Goal: Task Accomplishment & Management: Complete application form

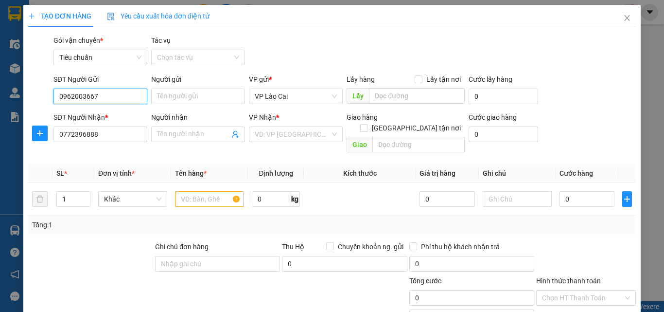
drag, startPoint x: 108, startPoint y: 94, endPoint x: 42, endPoint y: 93, distance: 66.2
click at [42, 93] on div "SĐT Người Gửi 0962003667 0962003667 Người gửi Tên người gửi VP gửi * VP Lào Cai…" at bounding box center [332, 91] width 610 height 34
click at [65, 97] on input "0386504666" at bounding box center [101, 97] width 94 height 16
click at [70, 95] on input "0886504666" at bounding box center [101, 97] width 94 height 16
click at [93, 115] on div "0876504666" at bounding box center [99, 115] width 81 height 11
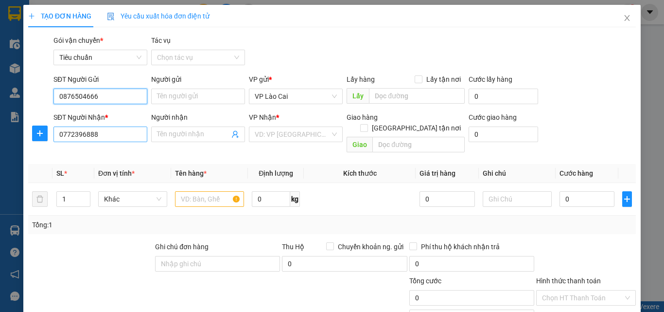
type input "0876504666"
click at [108, 134] on input "0772396888" at bounding box center [101, 134] width 94 height 16
type input "0"
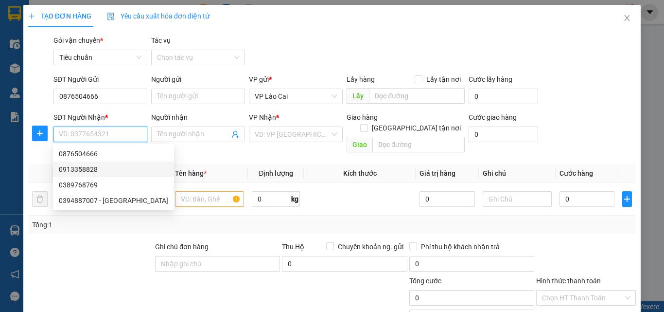
click at [93, 169] on div "0913358828" at bounding box center [113, 169] width 109 height 11
type input "0913358828"
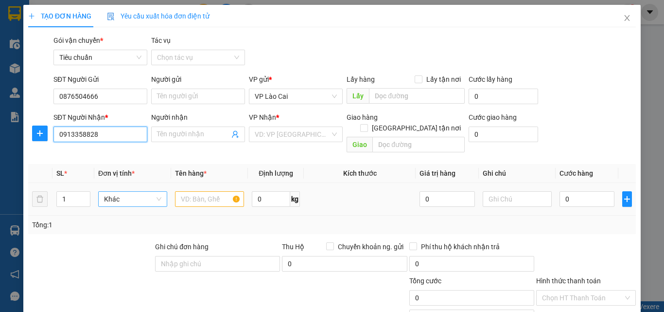
type input "HẠ LONG"
type input "0913358828"
click at [221, 191] on input "text" at bounding box center [209, 199] width 69 height 16
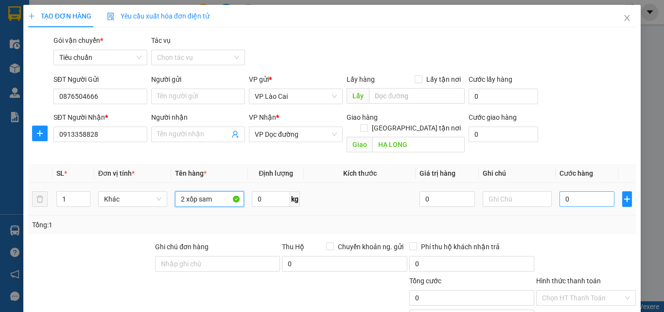
type input "2 xốp sam"
click at [590, 191] on input "0" at bounding box center [587, 199] width 55 height 16
type input "4"
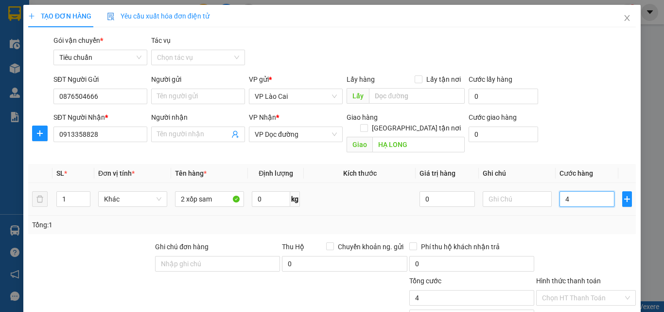
type input "40"
type input "400"
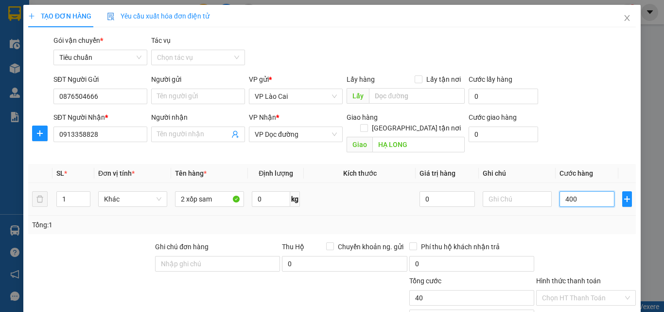
type input "400"
type input "400.000"
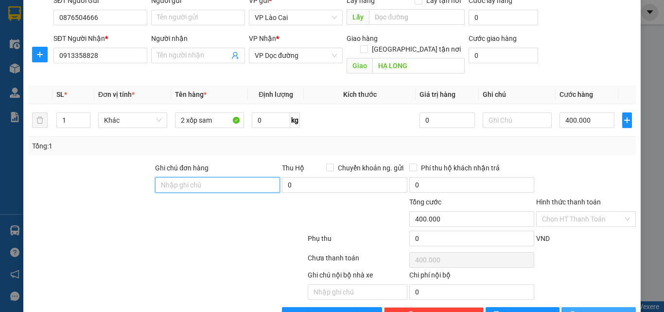
scroll to position [98, 0]
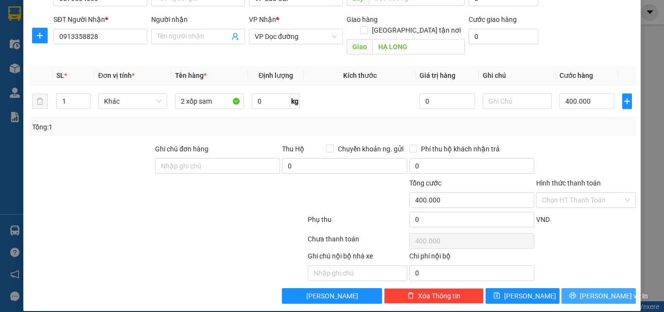
click at [596, 290] on span "[PERSON_NAME] và In" at bounding box center [614, 295] width 68 height 11
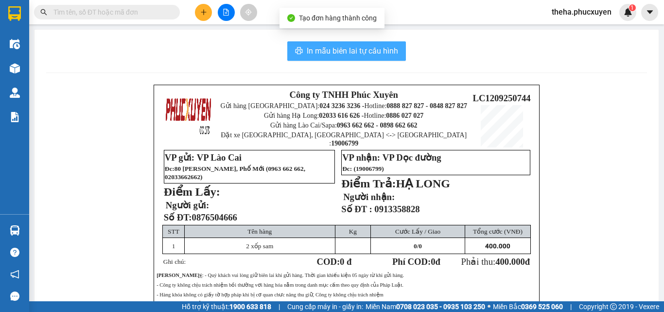
click at [365, 53] on span "In mẫu biên lai tự cấu hình" at bounding box center [352, 51] width 91 height 12
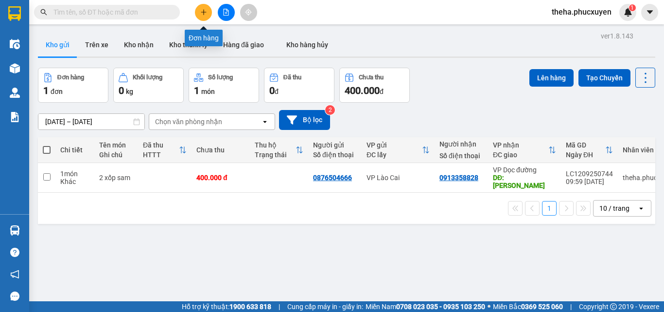
click at [205, 13] on icon "plus" at bounding box center [203, 12] width 7 height 7
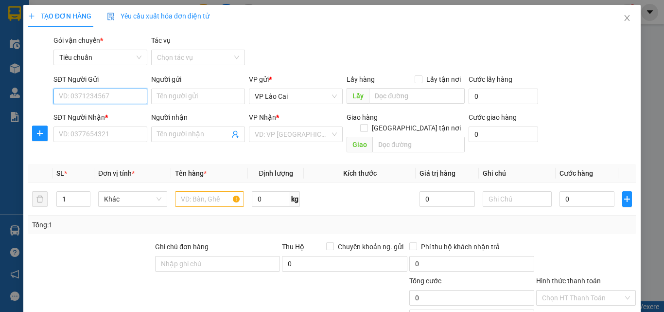
click at [92, 94] on input "SĐT Người Gửi" at bounding box center [101, 97] width 94 height 16
click at [104, 111] on div "0357297532" at bounding box center [99, 115] width 81 height 11
type input "0357297532"
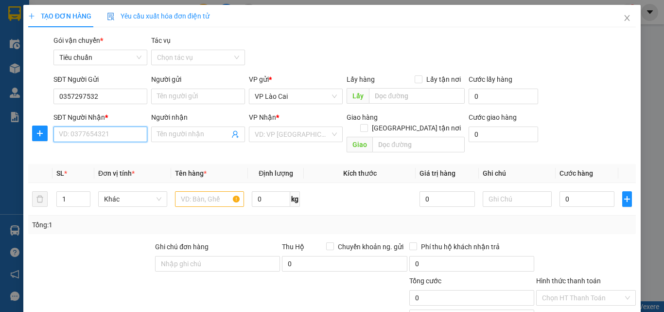
click at [101, 141] on input "SĐT Người Nhận *" at bounding box center [101, 134] width 94 height 16
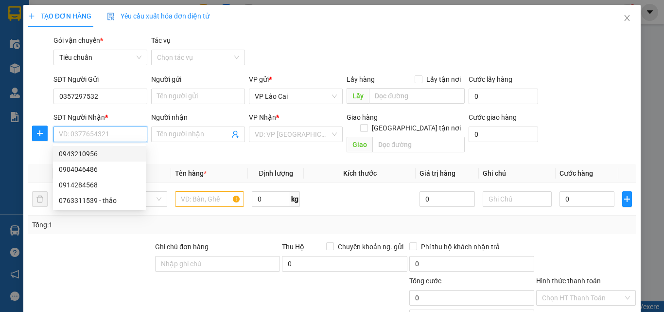
click at [93, 153] on div "0943210956" at bounding box center [99, 153] width 81 height 11
type input "0943210956"
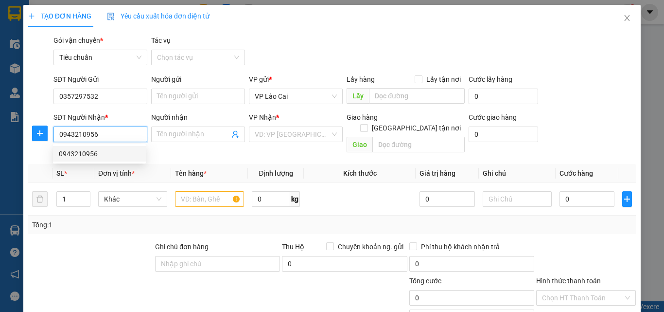
type input "đông triều"
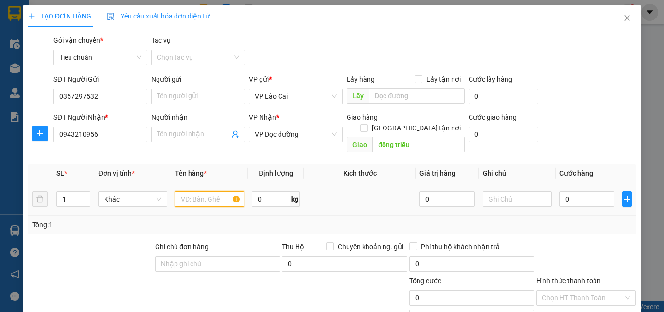
click at [212, 191] on input "text" at bounding box center [209, 199] width 69 height 16
click at [212, 191] on input "2" at bounding box center [209, 199] width 69 height 16
type input "2 hộp hoa"
click at [589, 195] on input "0" at bounding box center [587, 199] width 55 height 16
type input "2"
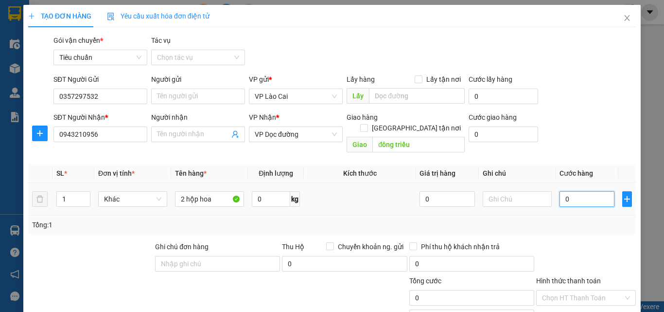
type input "2"
type input "20"
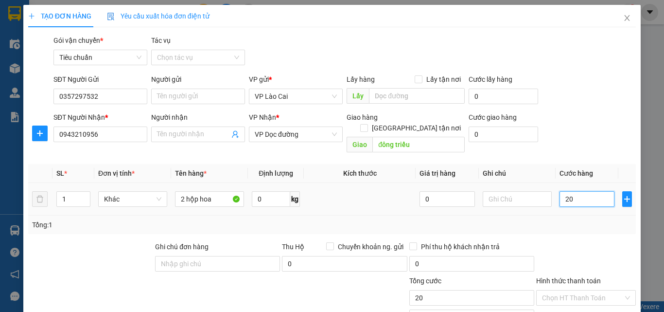
type input "200"
type input "200.000"
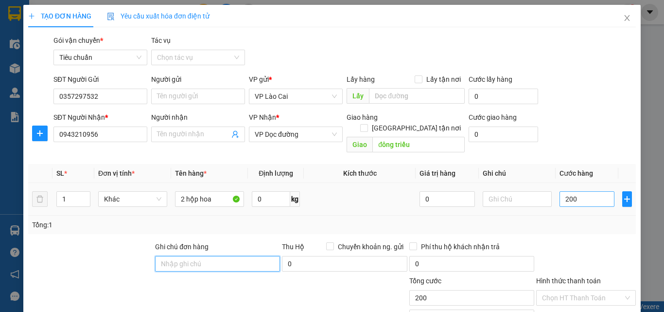
type input "200.000"
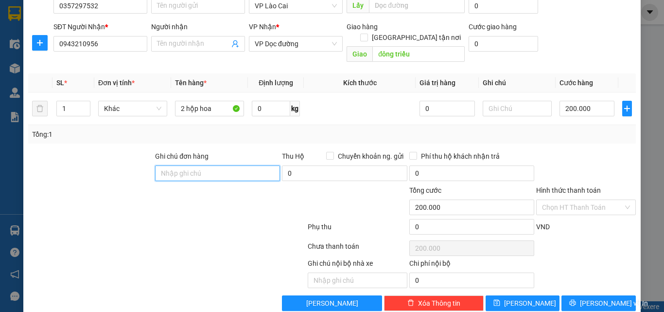
scroll to position [98, 0]
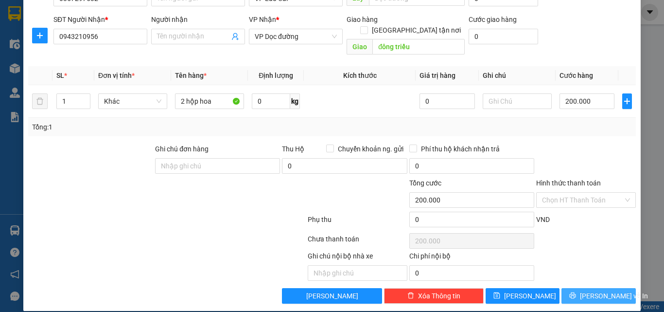
click at [589, 290] on span "[PERSON_NAME] và In" at bounding box center [614, 295] width 68 height 11
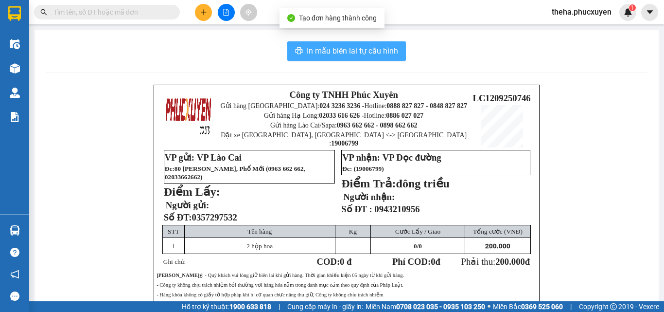
click at [386, 54] on span "In mẫu biên lai tự cấu hình" at bounding box center [352, 51] width 91 height 12
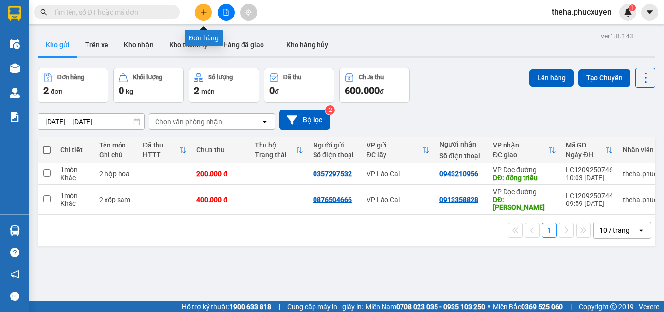
click at [201, 14] on icon "plus" at bounding box center [203, 12] width 7 height 7
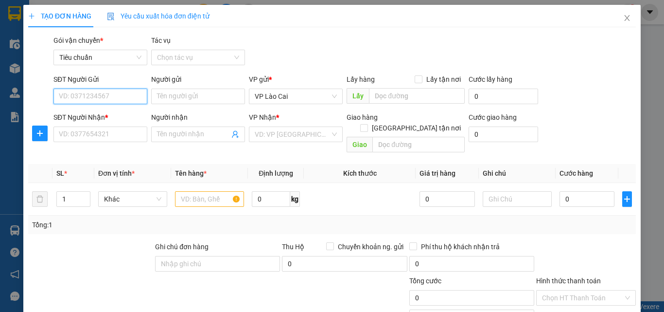
click at [118, 99] on input "SĐT Người Gửi" at bounding box center [101, 97] width 94 height 16
type input "0865056665"
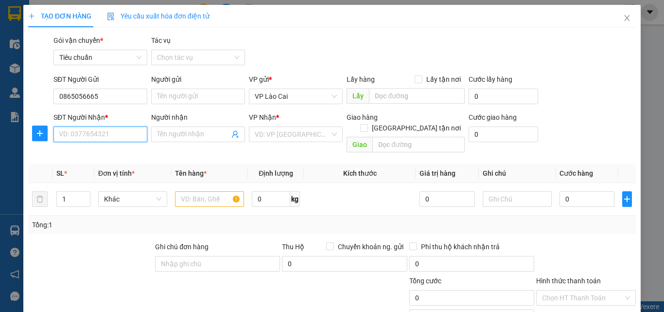
click at [119, 133] on input "SĐT Người Nhận *" at bounding box center [101, 134] width 94 height 16
type input "0359920289"
click at [102, 154] on div "0359920289" at bounding box center [99, 153] width 81 height 11
type input "[PERSON_NAME]"
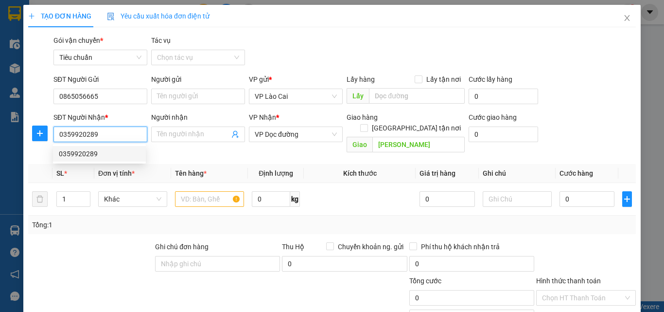
drag, startPoint x: 112, startPoint y: 133, endPoint x: 55, endPoint y: 133, distance: 56.9
click at [55, 133] on input "0359920289" at bounding box center [101, 134] width 94 height 16
type input "0359920289"
click at [433, 137] on input "[PERSON_NAME]" at bounding box center [419, 145] width 92 height 16
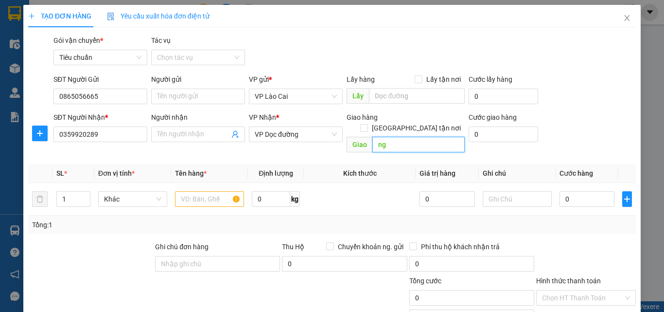
type input "n"
click at [391, 137] on input "ngax sông khoai" at bounding box center [419, 145] width 92 height 16
type input "nga 3 sông khoai"
click at [210, 191] on input "text" at bounding box center [209, 199] width 69 height 16
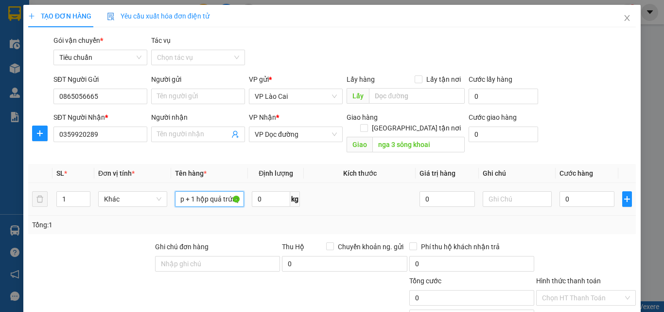
scroll to position [0, 18]
type input "1 xốp + 1 hộp quả trứng"
click at [572, 191] on input "0" at bounding box center [587, 199] width 55 height 16
type input "1"
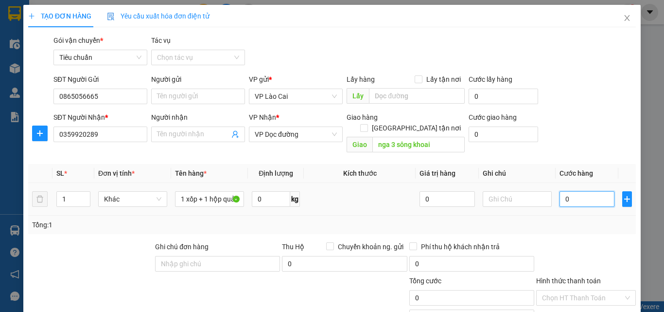
type input "1"
type input "18"
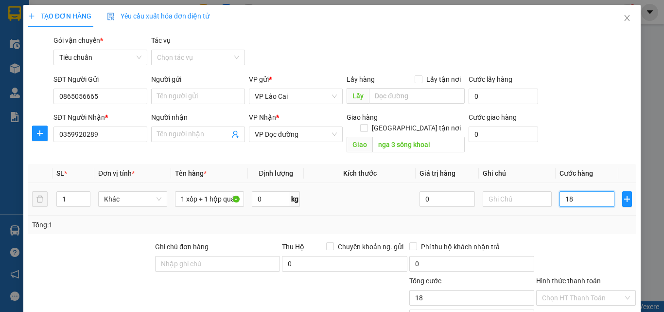
type input "180"
type input "180.000"
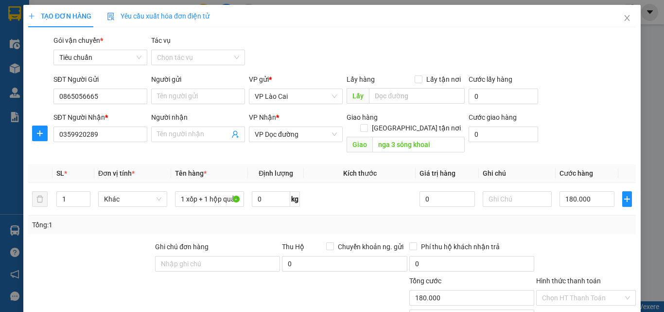
click at [577, 224] on div "Transit Pickup Surcharge Ids Transit Deliver Surcharge Ids Transit Deliver Surc…" at bounding box center [332, 218] width 608 height 366
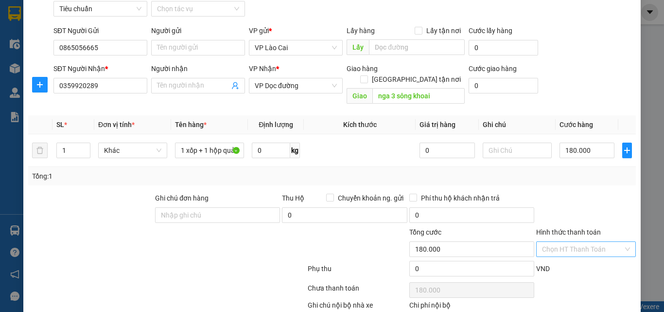
click at [591, 242] on input "Hình thức thanh toán" at bounding box center [582, 249] width 81 height 15
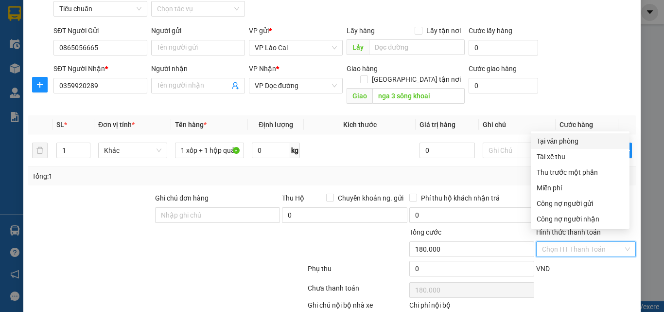
click at [575, 142] on div "Tại văn phòng" at bounding box center [580, 141] width 87 height 11
type input "0"
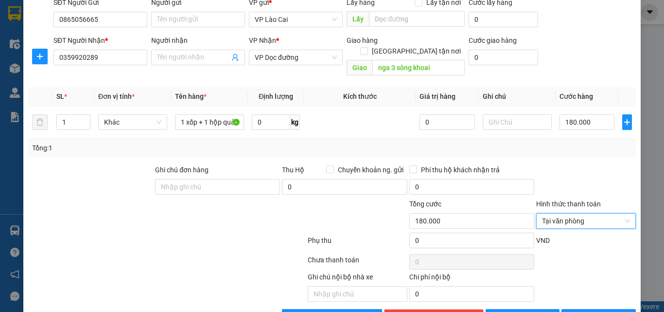
scroll to position [98, 0]
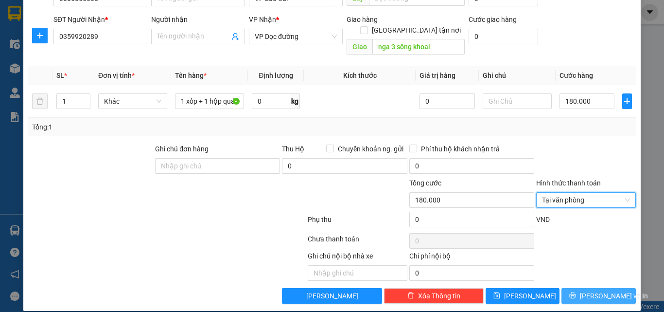
click at [613, 288] on button "[PERSON_NAME] và In" at bounding box center [599, 296] width 74 height 16
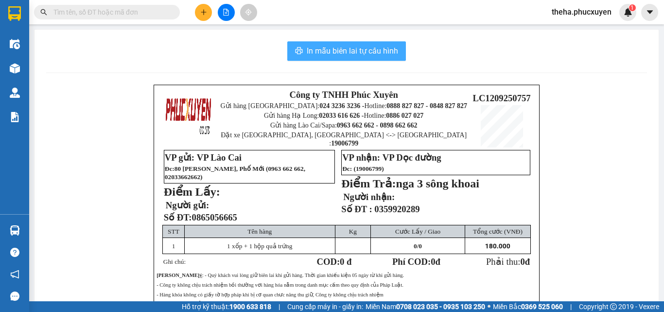
click at [373, 56] on span "In mẫu biên lai tự cấu hình" at bounding box center [352, 51] width 91 height 12
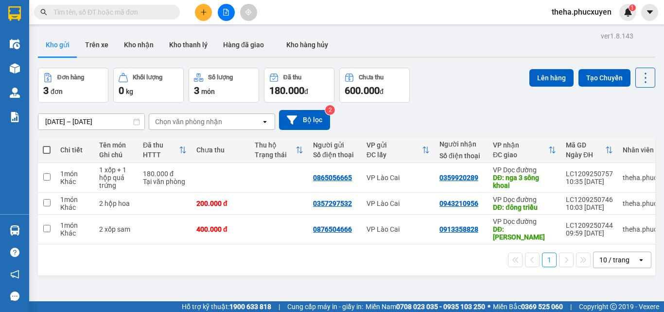
click at [341, 257] on div "1 10 / trang open" at bounding box center [347, 259] width 610 height 17
click at [201, 9] on icon "plus" at bounding box center [203, 12] width 7 height 7
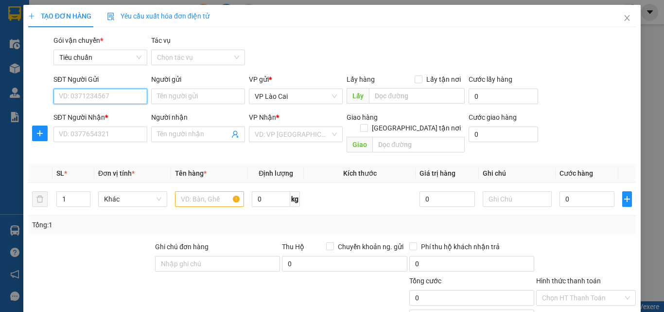
click at [102, 93] on input "SĐT Người Gửi" at bounding box center [101, 97] width 94 height 16
click at [98, 111] on div "0975285328" at bounding box center [99, 115] width 81 height 11
type input "0975285328"
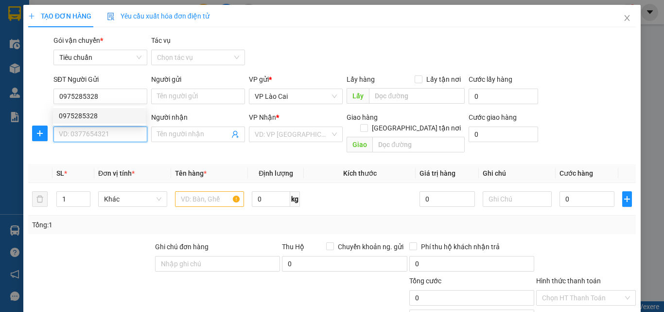
click at [103, 137] on input "SĐT Người Nhận *" at bounding box center [101, 134] width 94 height 16
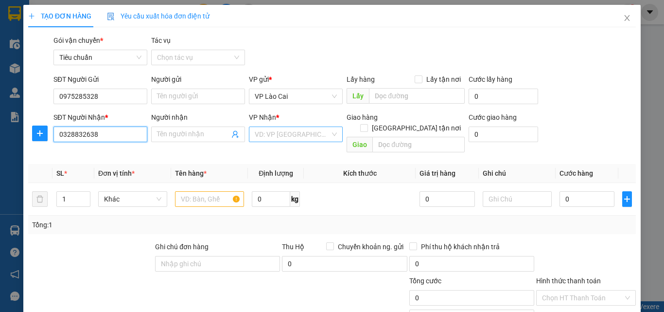
type input "0328832638"
click at [280, 139] on input "search" at bounding box center [292, 134] width 75 height 15
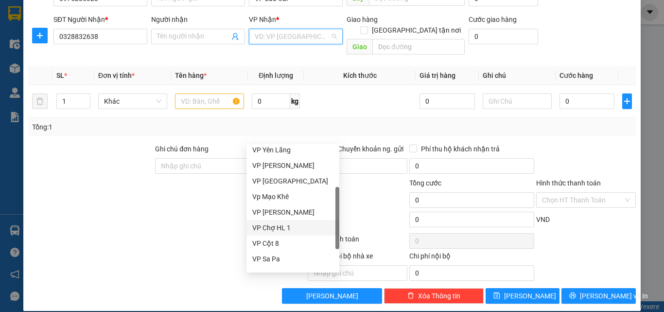
scroll to position [156, 0]
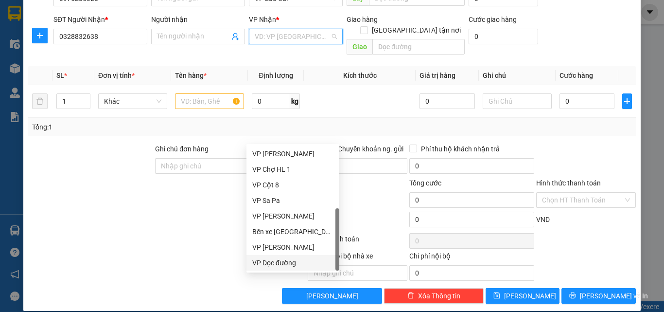
click at [290, 261] on div "VP Dọc đường" at bounding box center [292, 262] width 81 height 11
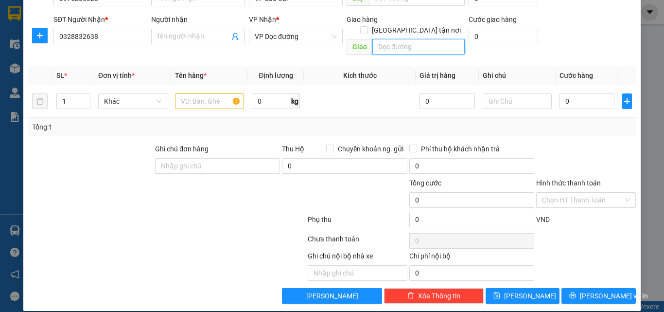
click at [417, 39] on input "text" at bounding box center [419, 47] width 92 height 16
type input "d"
type input "đông triều"
click at [202, 97] on input "text" at bounding box center [209, 101] width 69 height 16
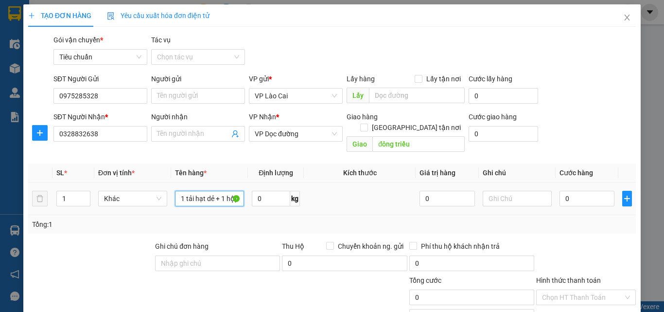
scroll to position [0, 3]
type input "1 tải hạt dẻ + 1 hộp"
click at [571, 191] on input "0" at bounding box center [587, 199] width 55 height 16
type input "1"
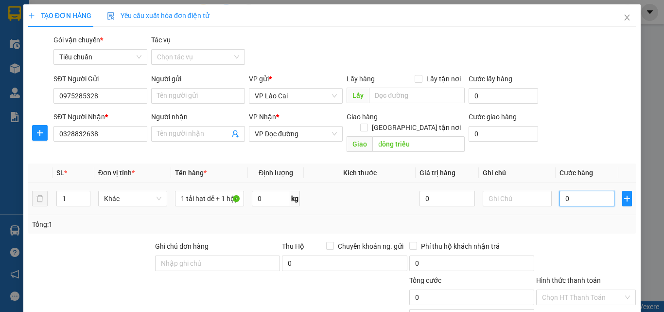
type input "1"
type input "17"
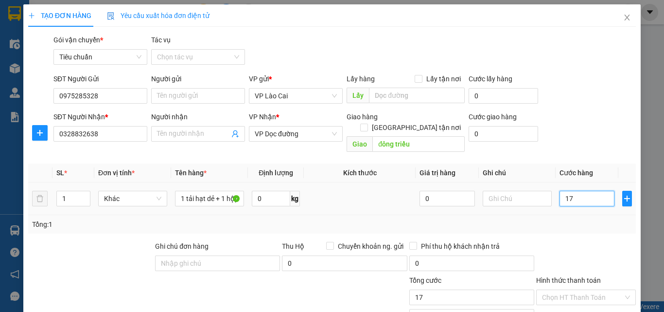
type input "170"
type input "170.000"
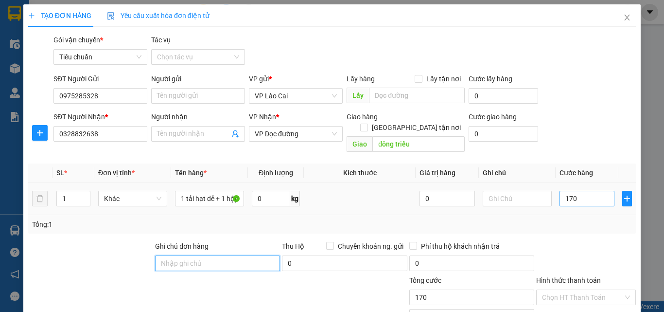
type input "170.000"
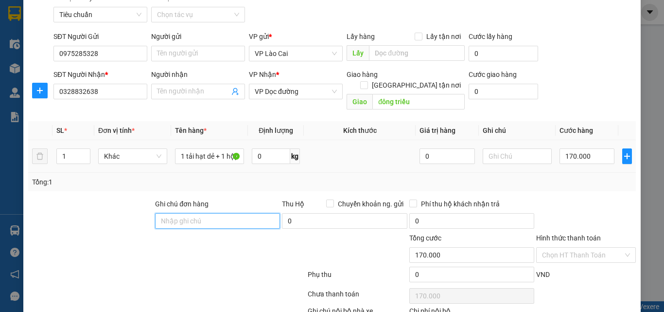
scroll to position [98, 0]
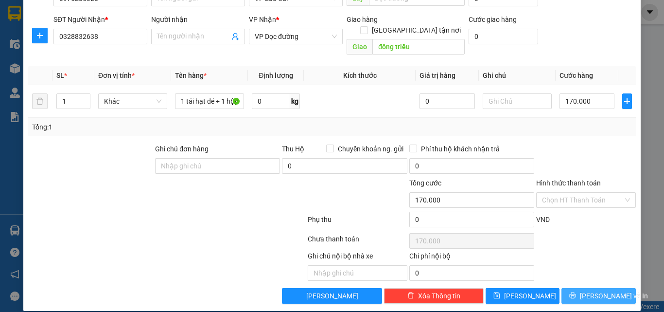
click at [596, 290] on span "[PERSON_NAME] và In" at bounding box center [614, 295] width 68 height 11
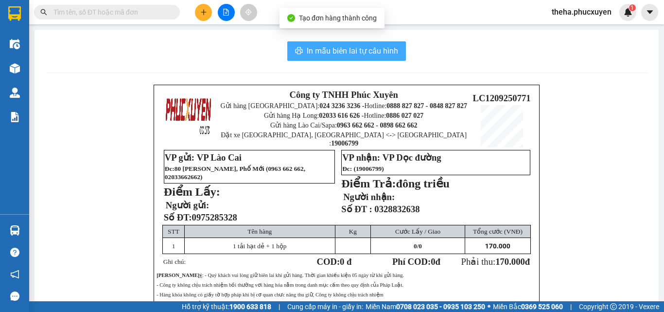
click at [360, 53] on span "In mẫu biên lai tự cấu hình" at bounding box center [352, 51] width 91 height 12
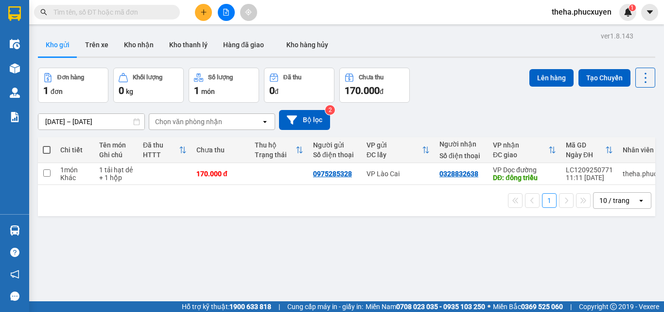
click at [209, 9] on button at bounding box center [203, 12] width 17 height 17
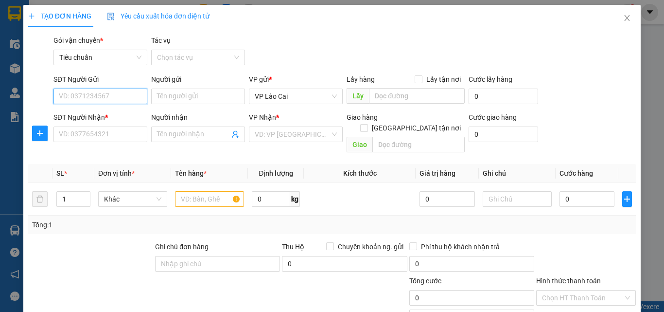
click at [95, 91] on input "SĐT Người Gửi" at bounding box center [101, 97] width 94 height 16
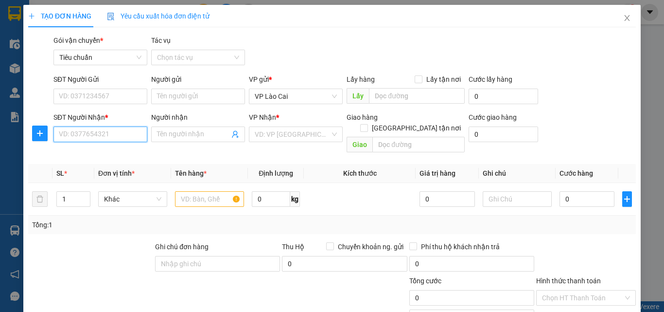
click at [100, 132] on input "SĐT Người Nhận *" at bounding box center [101, 134] width 94 height 16
type input "0335385559"
click at [74, 152] on div "0335385559 - A xuân ĐT" at bounding box center [99, 153] width 81 height 11
type input "A xuân ĐT"
type input "ĐÔNG TRIỀU"
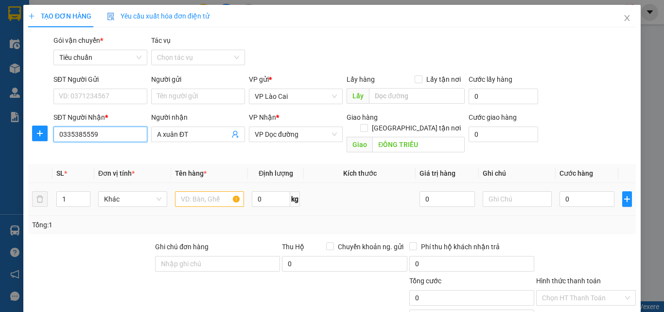
type input "0335385559"
click at [201, 191] on input "text" at bounding box center [209, 199] width 69 height 16
type input "6 hộp"
click at [583, 196] on div "0" at bounding box center [587, 198] width 55 height 19
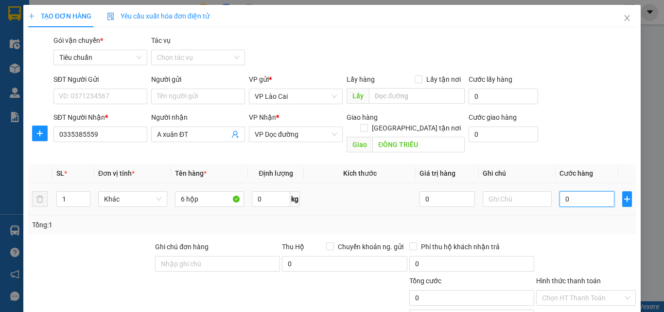
click at [582, 191] on input "0" at bounding box center [587, 199] width 55 height 16
type input "2"
type input "25"
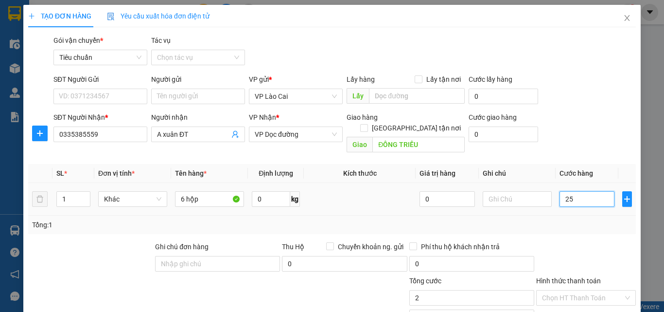
type input "25"
type input "250"
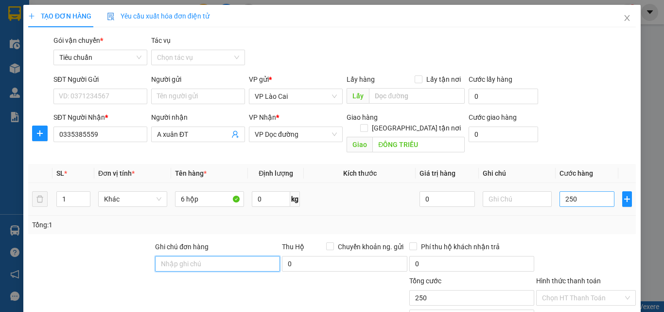
type input "250.000"
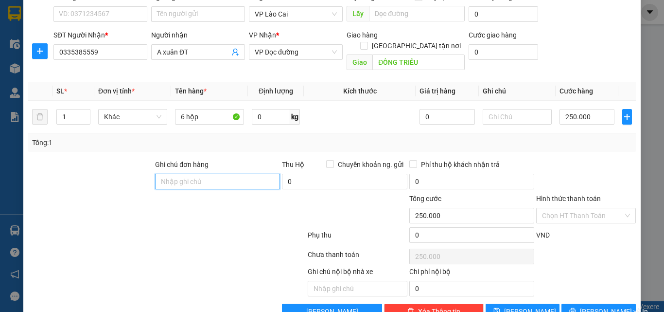
scroll to position [98, 0]
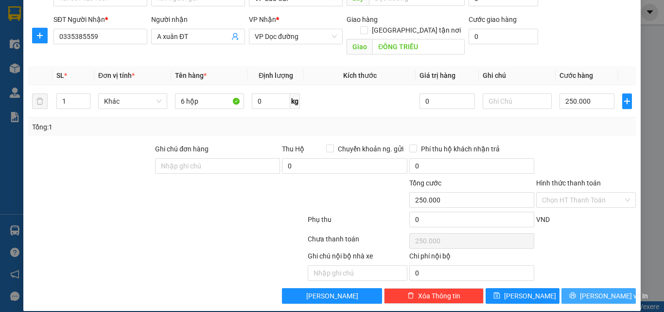
click at [604, 290] on span "[PERSON_NAME] và In" at bounding box center [614, 295] width 68 height 11
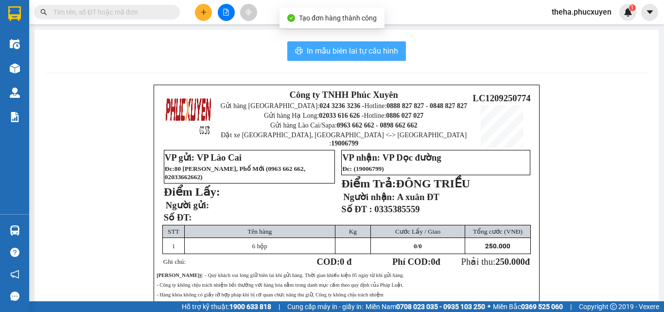
click at [387, 51] on span "In mẫu biên lai tự cấu hình" at bounding box center [352, 51] width 91 height 12
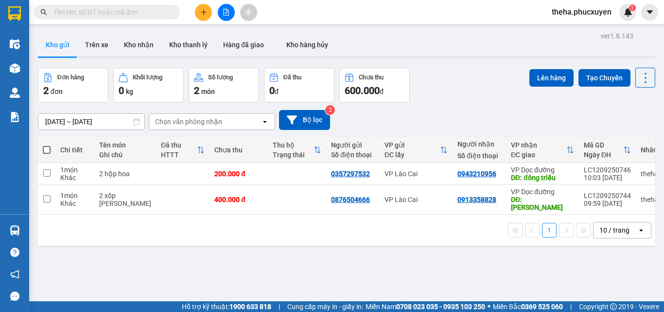
click at [135, 15] on input "text" at bounding box center [111, 12] width 115 height 11
paste input "0359920289"
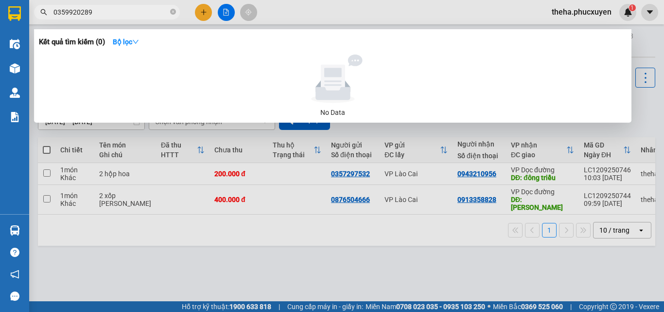
paste input "0359920289"
type input "0"
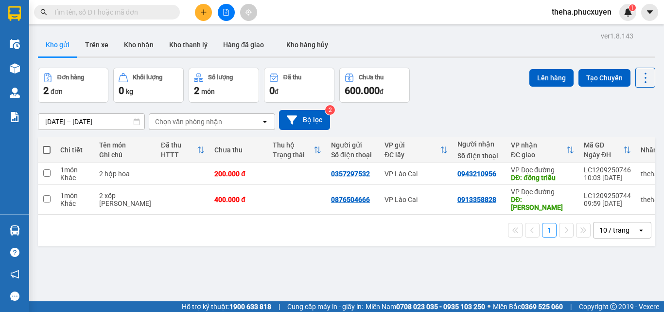
paste input "0359920289"
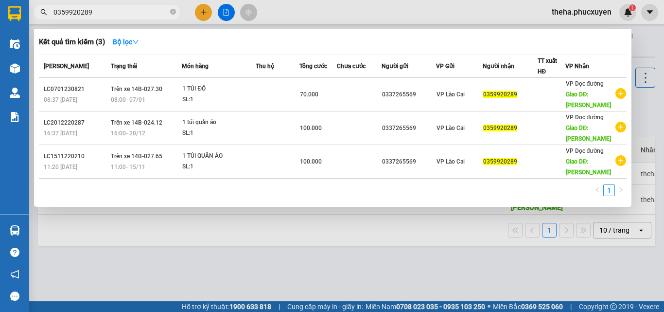
type input "0359920289"
